Goal: Information Seeking & Learning: Find specific fact

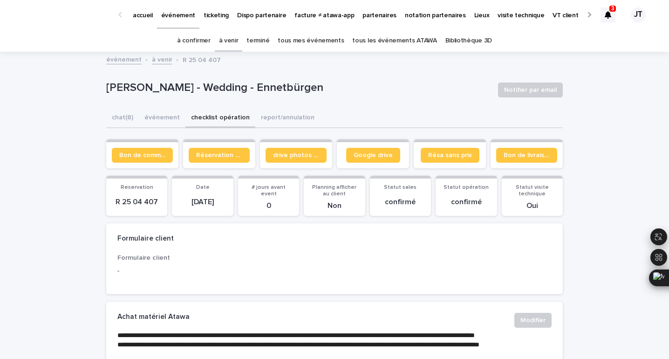
click at [234, 43] on link "à venir" at bounding box center [229, 41] width 20 height 22
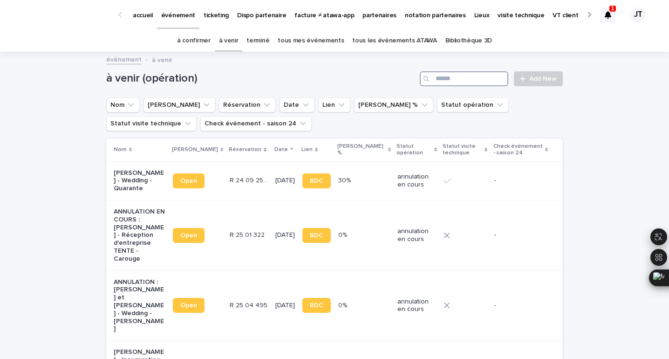
click at [489, 75] on input "Search" at bounding box center [464, 78] width 89 height 15
type input "******"
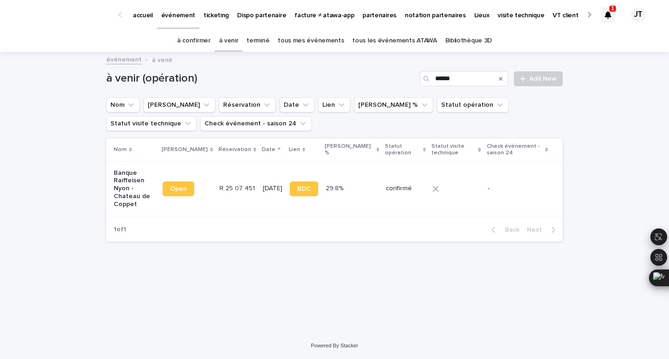
click at [240, 184] on p "R 25 07 451" at bounding box center [238, 188] width 37 height 10
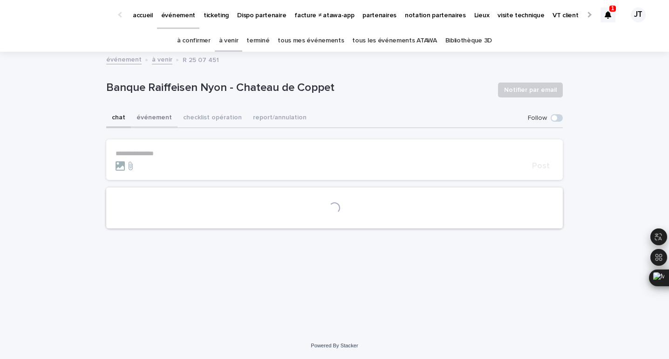
click at [146, 121] on button "événement" at bounding box center [154, 119] width 47 height 20
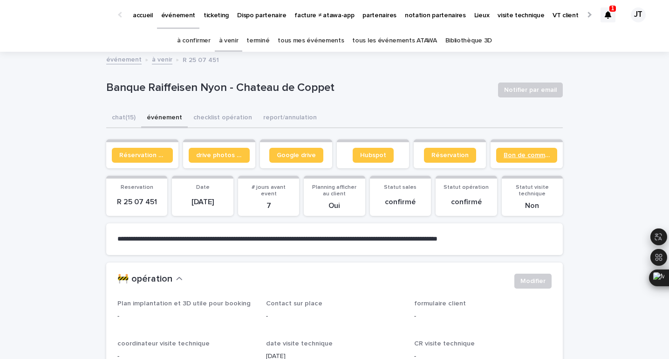
click at [511, 152] on span "Bon de commande" at bounding box center [527, 155] width 46 height 7
click at [227, 44] on link "à venir" at bounding box center [229, 41] width 20 height 22
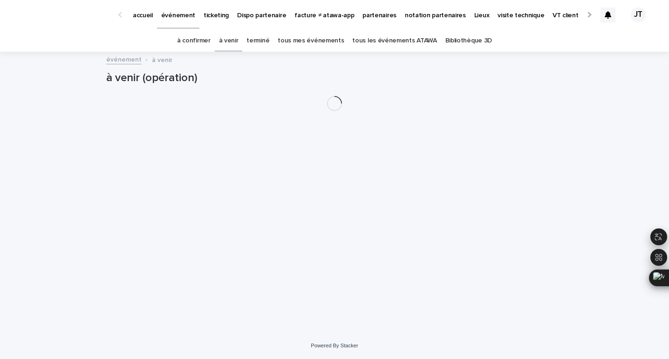
click at [235, 43] on link "à venir" at bounding box center [229, 41] width 20 height 22
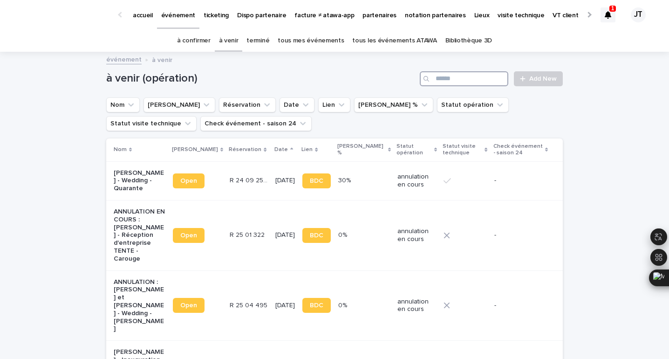
click at [484, 82] on input "Search" at bounding box center [464, 78] width 89 height 15
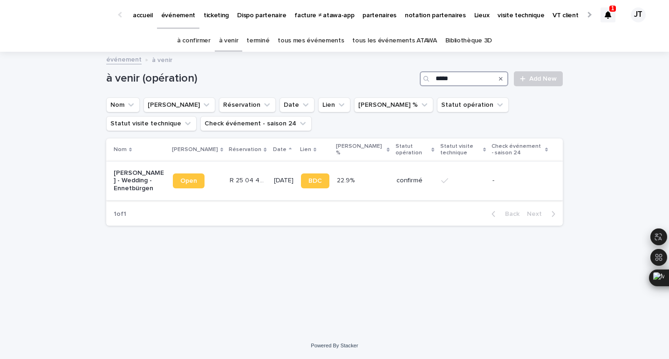
type input "*****"
click at [270, 199] on td "[DATE]" at bounding box center [283, 180] width 27 height 39
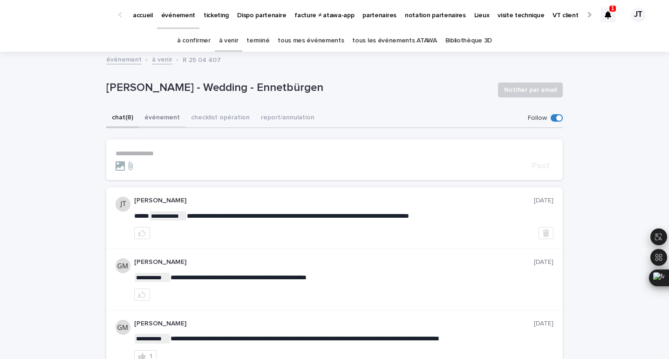
click at [142, 121] on button "événement" at bounding box center [162, 119] width 47 height 20
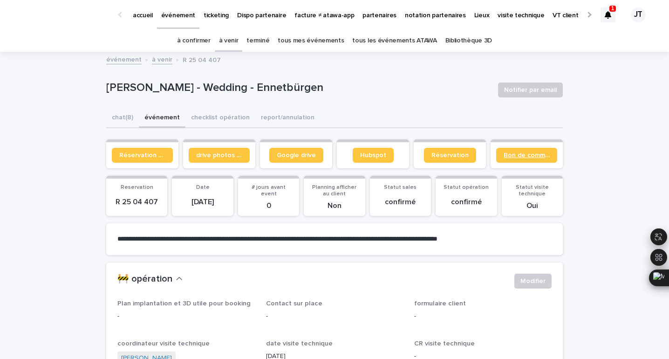
click at [532, 156] on span "Bon de commande" at bounding box center [527, 155] width 46 height 7
click at [611, 13] on icon at bounding box center [608, 14] width 7 height 7
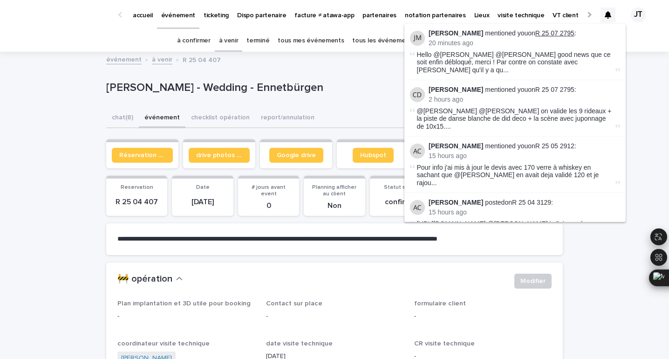
click at [554, 33] on link "R 25 07 2795" at bounding box center [555, 32] width 39 height 7
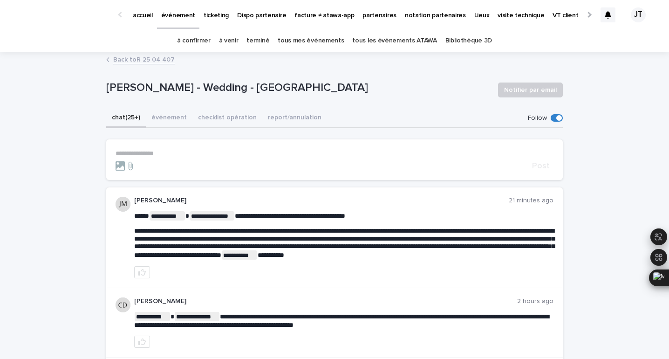
click at [359, 153] on p "**********" at bounding box center [335, 154] width 438 height 8
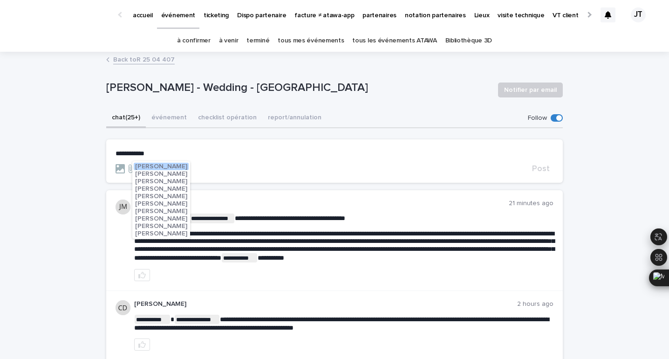
click at [163, 218] on span "[PERSON_NAME]" at bounding box center [161, 218] width 52 height 7
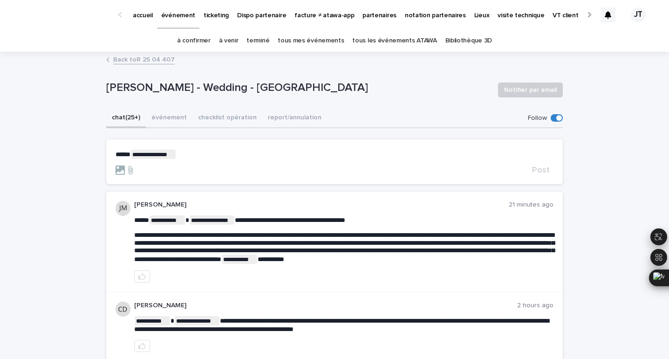
click at [206, 156] on p "**********" at bounding box center [335, 154] width 438 height 9
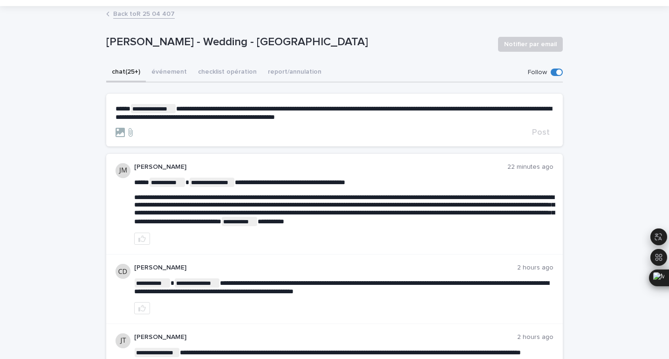
scroll to position [47, 0]
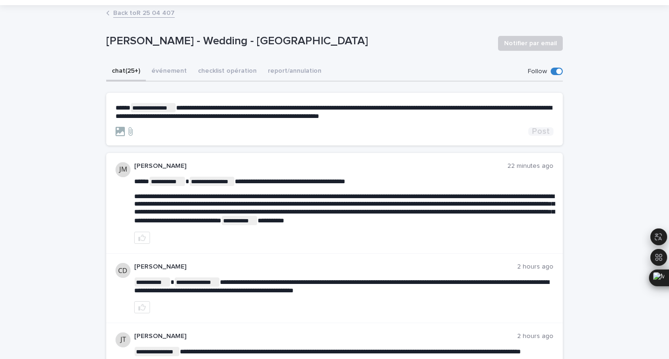
click at [543, 131] on span "Post" at bounding box center [541, 131] width 18 height 8
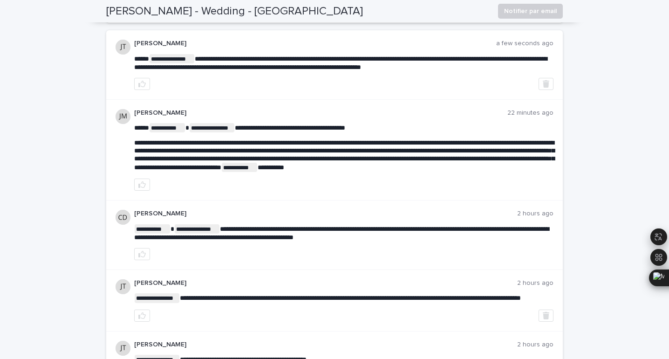
scroll to position [158, 0]
click at [142, 257] on icon "button" at bounding box center [141, 253] width 7 height 7
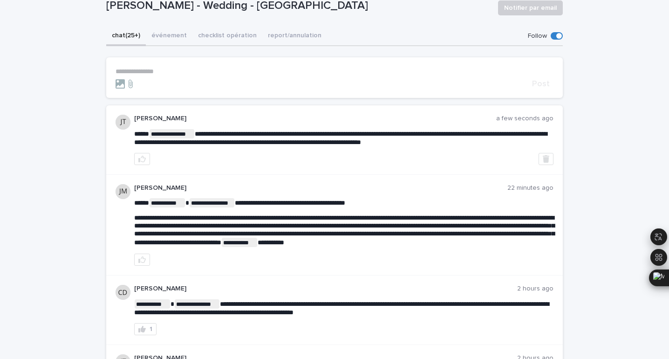
scroll to position [81, 0]
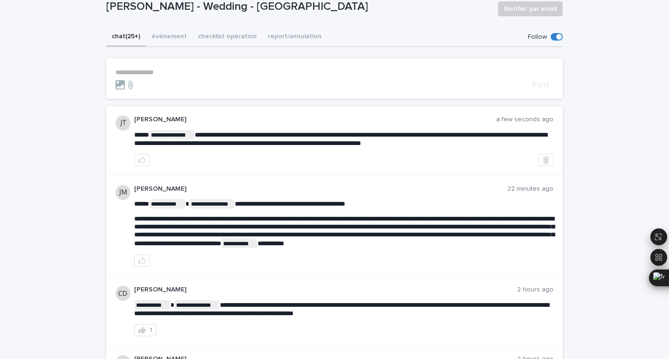
click at [230, 74] on p "**********" at bounding box center [335, 73] width 438 height 8
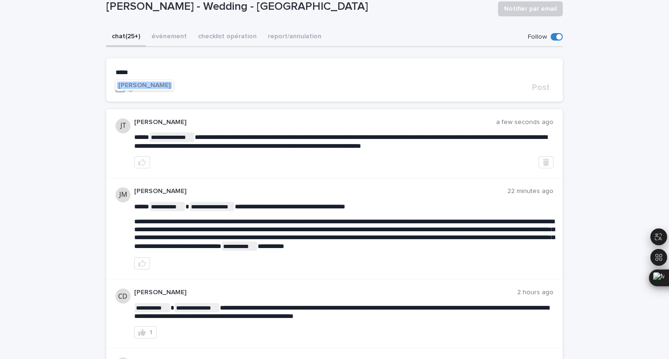
click at [146, 84] on span "[PERSON_NAME]" at bounding box center [144, 85] width 52 height 7
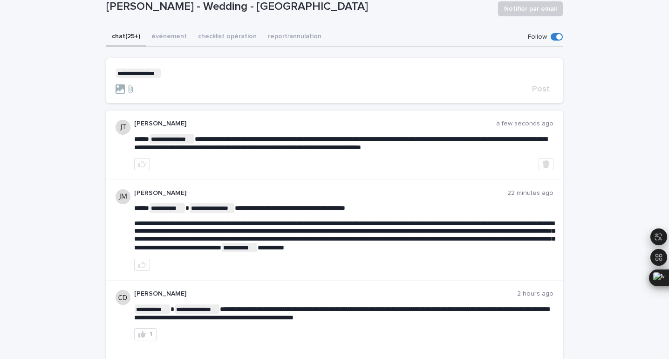
click at [194, 69] on p "**********" at bounding box center [335, 73] width 438 height 9
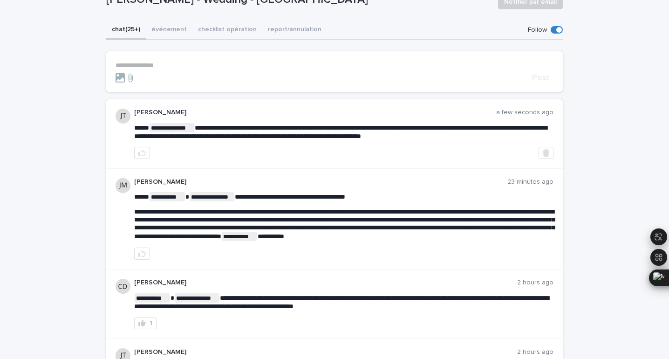
scroll to position [91, 0]
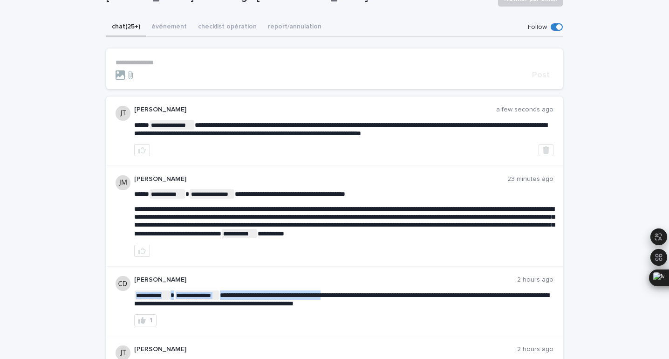
drag, startPoint x: 290, startPoint y: 303, endPoint x: 335, endPoint y: 302, distance: 44.8
click at [335, 302] on span "**********" at bounding box center [341, 299] width 415 height 15
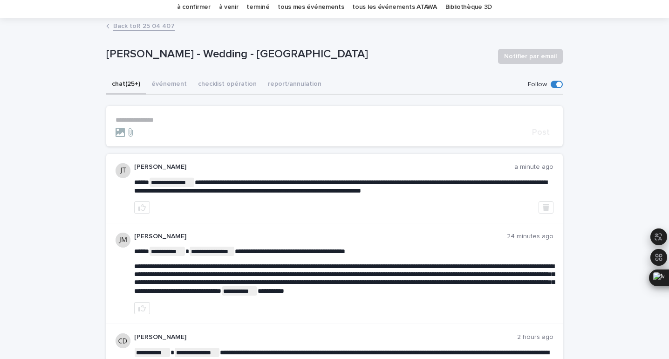
scroll to position [0, 0]
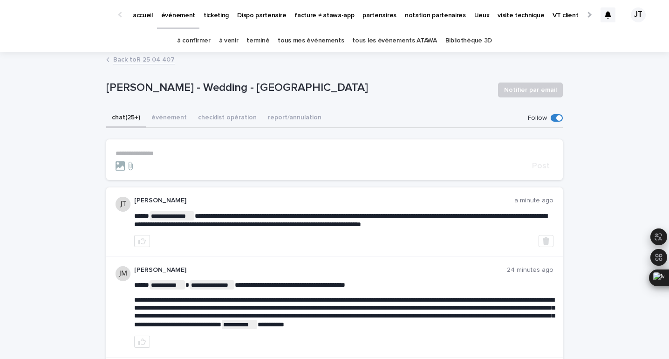
click at [604, 16] on div at bounding box center [608, 14] width 15 height 15
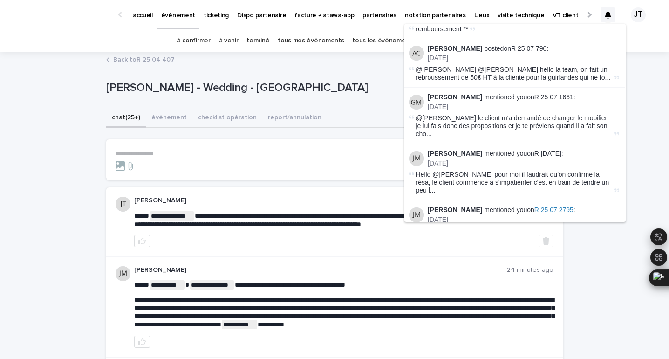
scroll to position [627, 1]
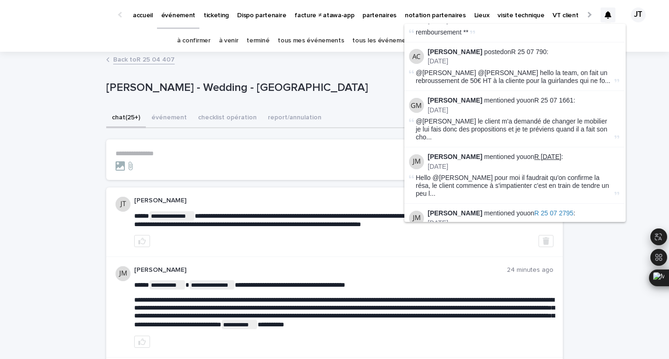
click at [558, 153] on link "R [DATE]" at bounding box center [548, 156] width 27 height 7
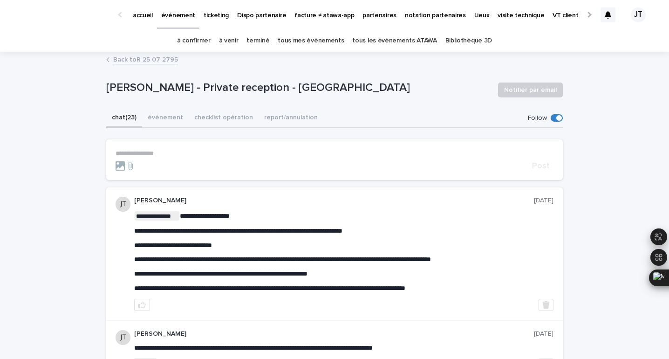
click at [234, 155] on p "**********" at bounding box center [335, 154] width 438 height 8
click at [263, 84] on p "⁠[PERSON_NAME] - Private reception - [GEOGRAPHIC_DATA]" at bounding box center [298, 88] width 385 height 14
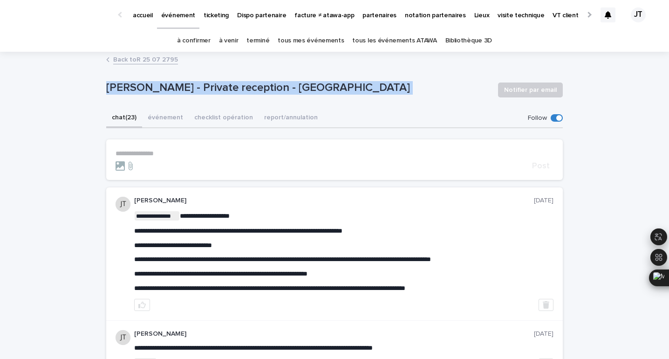
click at [263, 84] on p "⁠[PERSON_NAME] - Private reception - [GEOGRAPHIC_DATA]" at bounding box center [298, 88] width 385 height 14
copy div "⁠[PERSON_NAME] - Private reception - Losse Notifier par email Sorry, there was …"
click at [171, 119] on button "événement" at bounding box center [165, 119] width 47 height 20
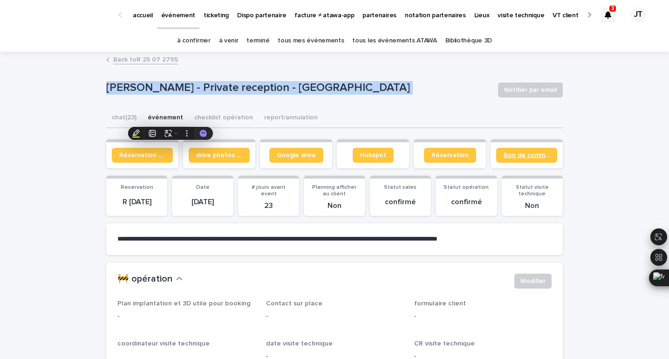
click at [520, 158] on span "Bon de commande" at bounding box center [527, 155] width 46 height 7
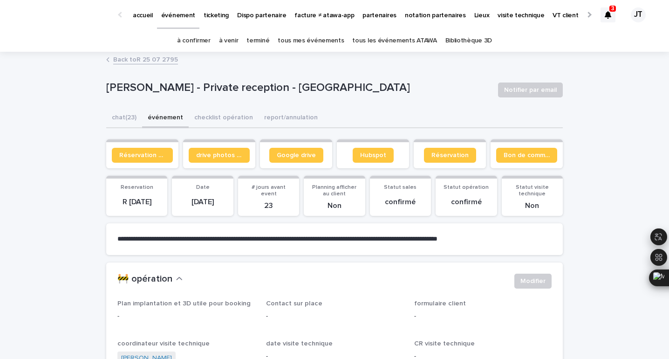
click at [609, 17] on icon at bounding box center [608, 14] width 7 height 7
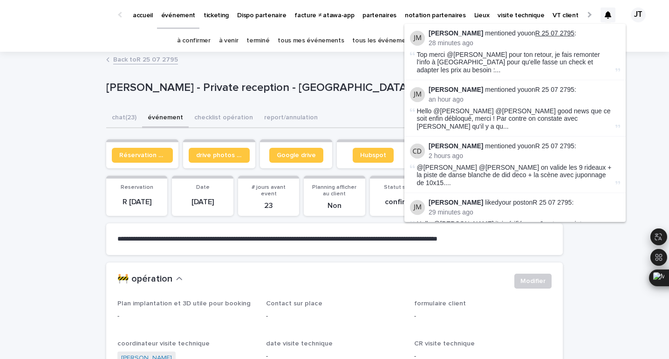
click at [545, 34] on link "R 25 07 2795" at bounding box center [555, 32] width 39 height 7
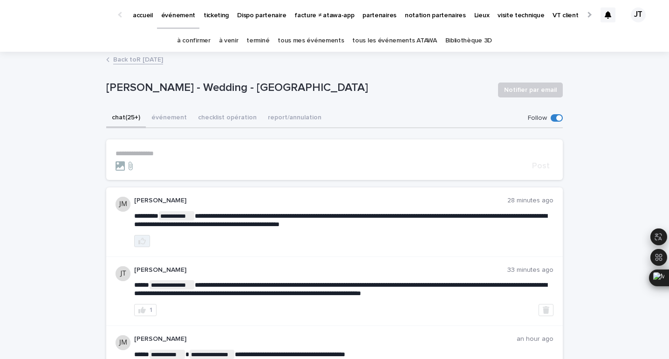
click at [142, 239] on icon "button" at bounding box center [141, 241] width 7 height 7
click at [227, 44] on link "à venir" at bounding box center [229, 41] width 20 height 22
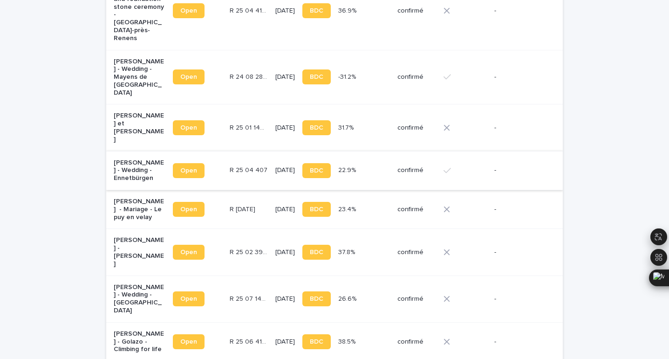
scroll to position [377, 0]
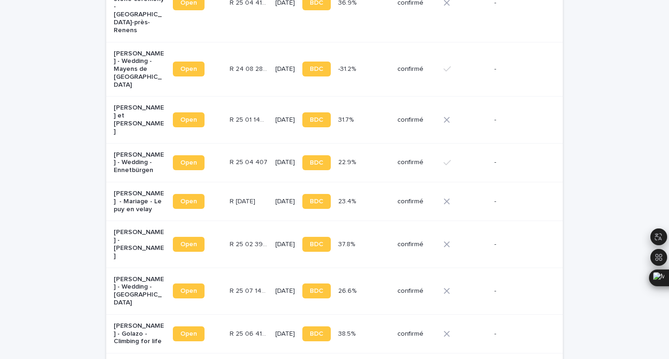
click at [275, 237] on div "[DATE]" at bounding box center [285, 244] width 20 height 15
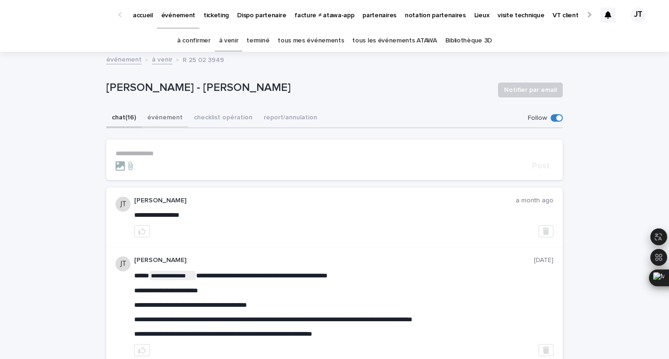
click at [165, 121] on button "événement" at bounding box center [165, 119] width 47 height 20
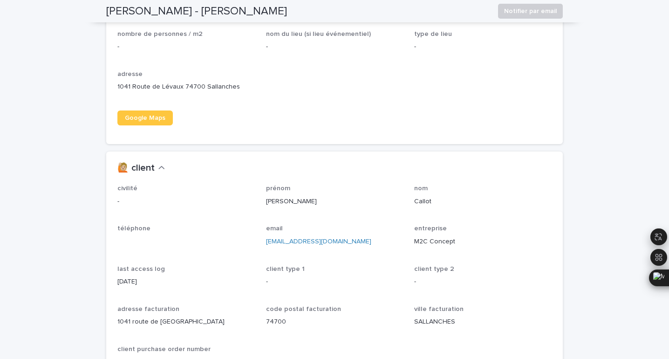
scroll to position [689, 0]
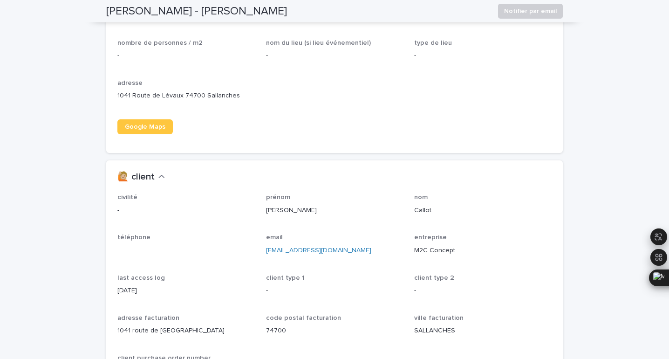
click at [214, 6] on h2 "[PERSON_NAME] - [PERSON_NAME]" at bounding box center [196, 12] width 181 height 14
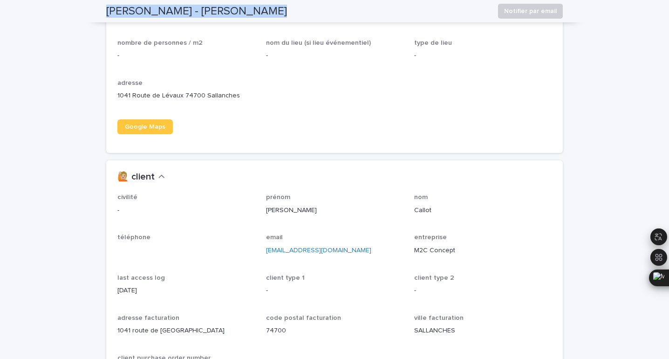
copy div "[PERSON_NAME] Notifier par email"
